Goal: Task Accomplishment & Management: Use online tool/utility

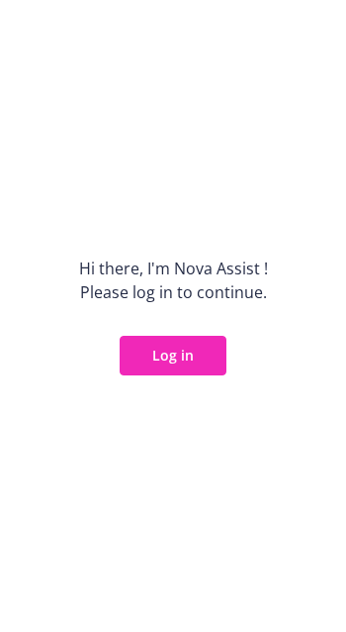
click at [179, 358] on button "Log in" at bounding box center [173, 356] width 107 height 40
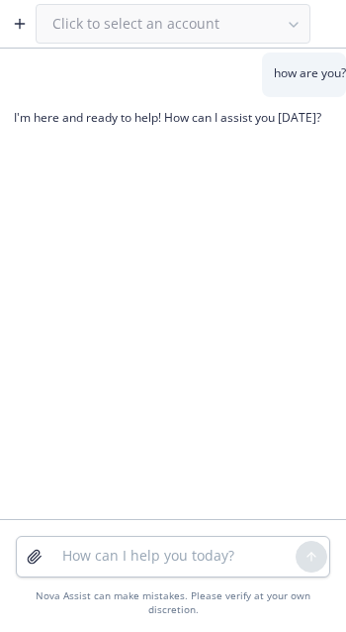
click at [170, 269] on div "how are you? I'm here and ready to help! How can I assist you [DATE]?" at bounding box center [173, 285] width 346 height 466
